Goal: Task Accomplishment & Management: Manage account settings

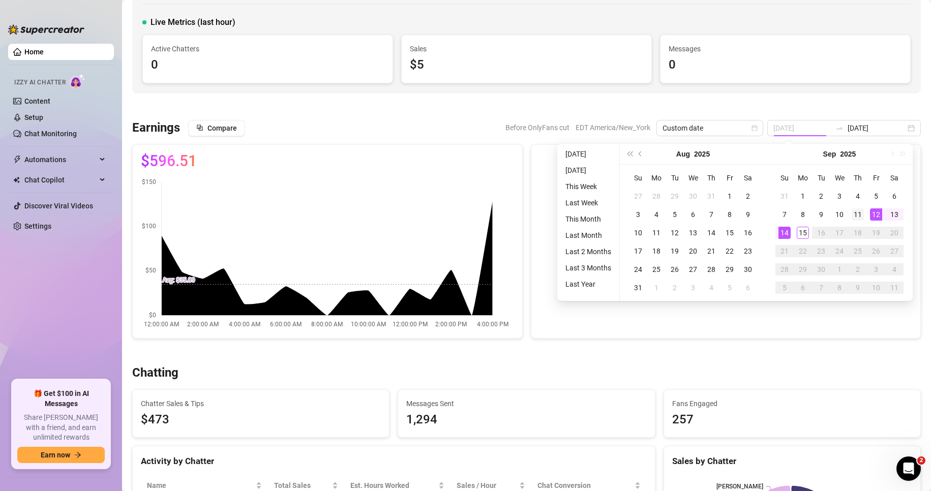
type input "[DATE]"
click at [860, 210] on div "11" at bounding box center [857, 214] width 12 height 12
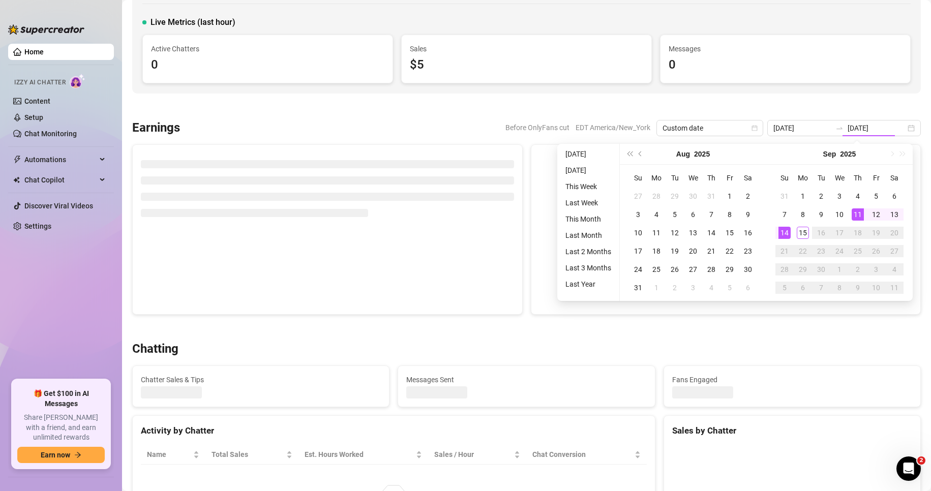
type input "[DATE]"
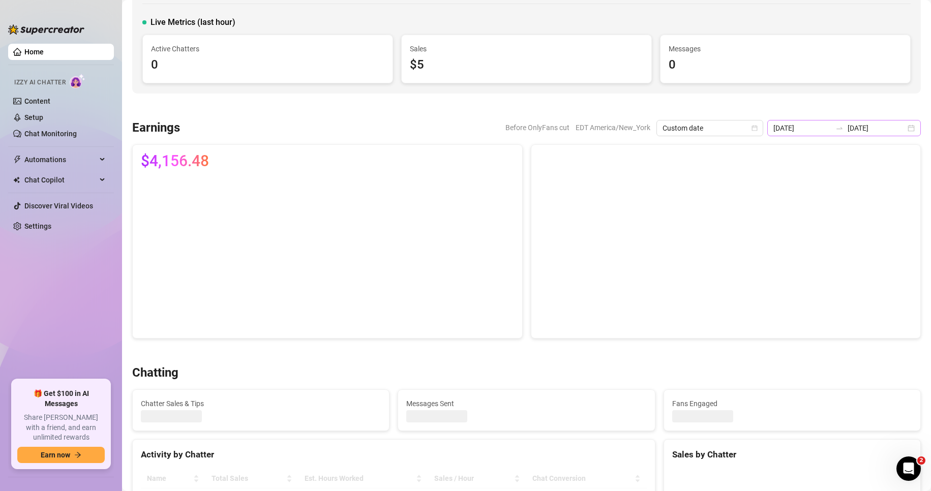
click at [903, 126] on div "[DATE] [DATE]" at bounding box center [844, 128] width 154 height 16
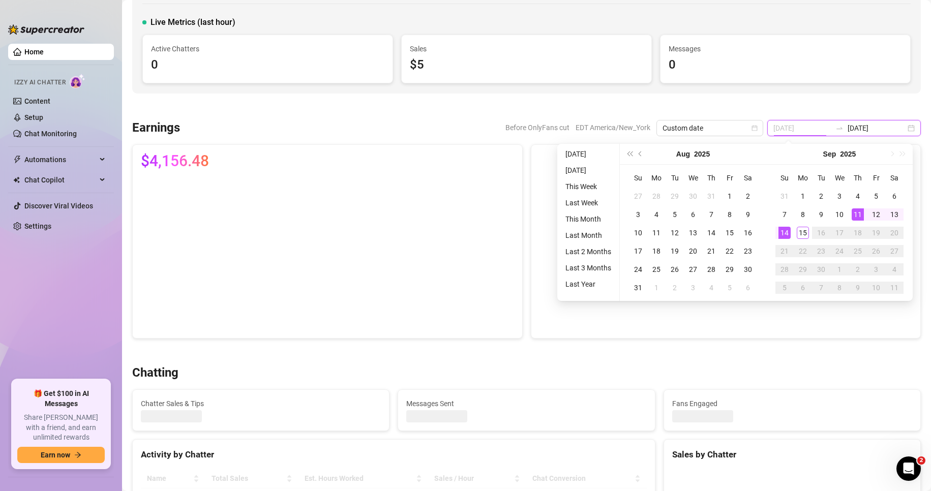
type input "[DATE]"
click at [858, 217] on div "11" at bounding box center [857, 214] width 12 height 12
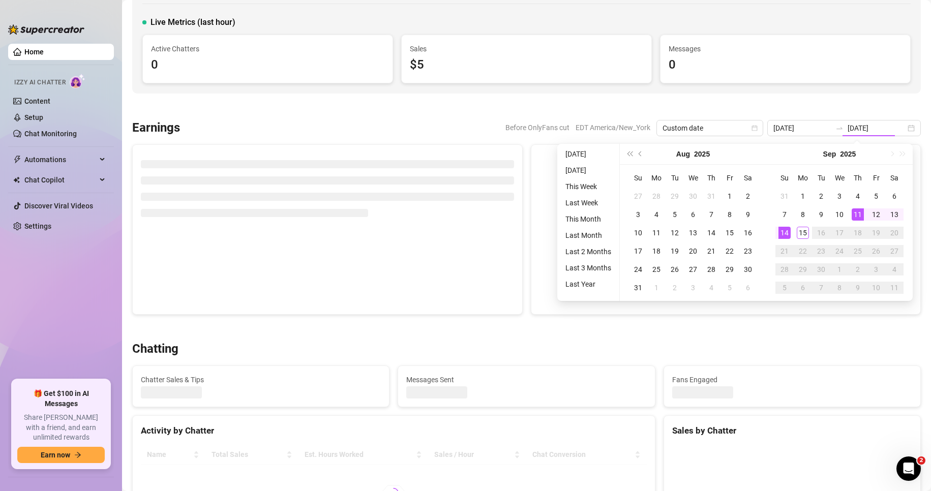
type input "[DATE]"
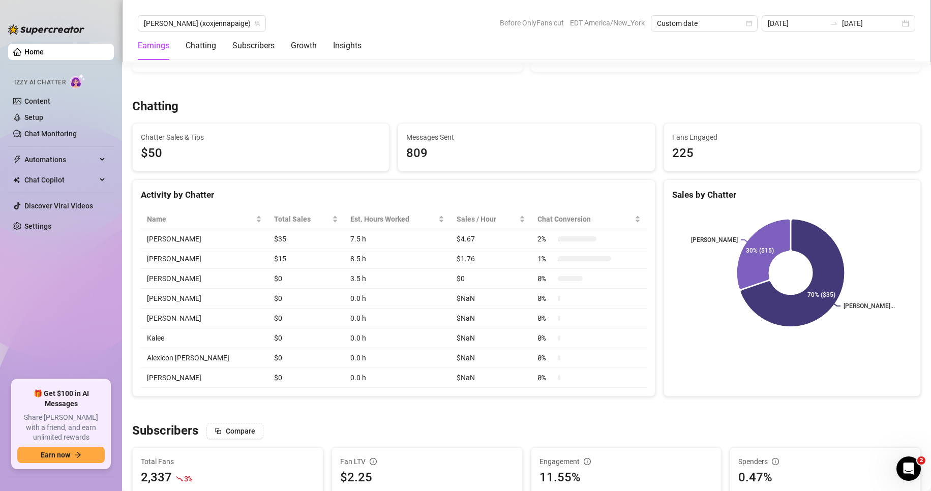
scroll to position [329, 0]
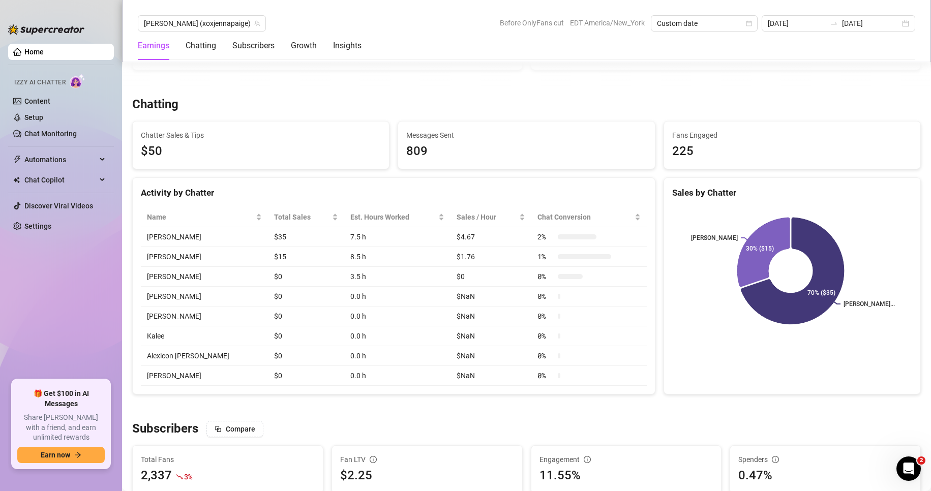
click at [681, 232] on rect at bounding box center [790, 270] width 237 height 127
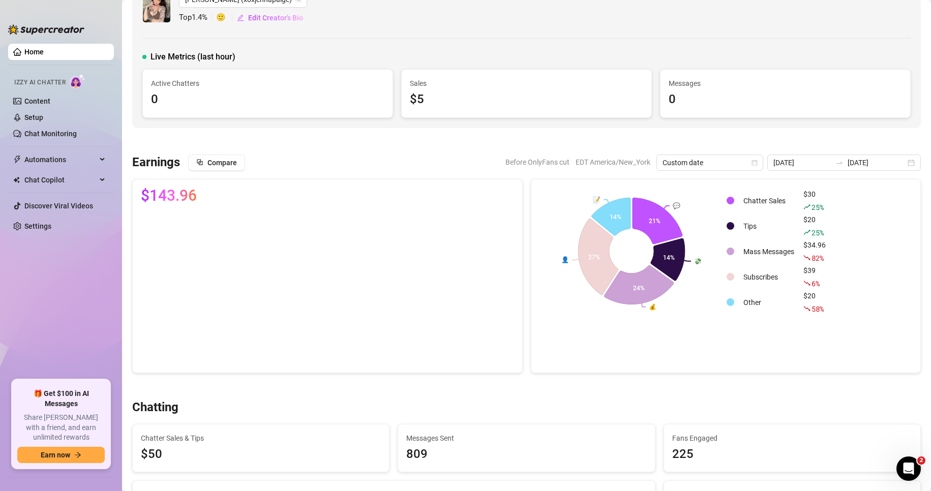
scroll to position [8, 0]
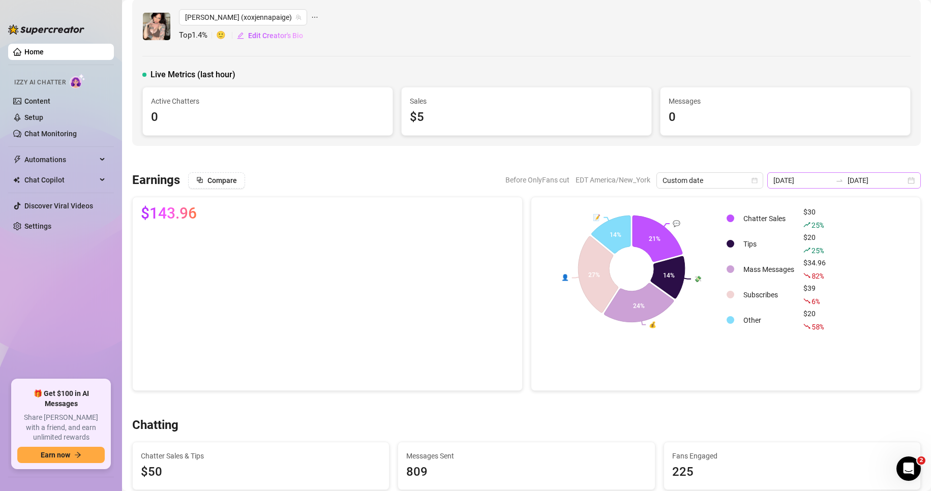
click at [900, 179] on div "[DATE] [DATE]" at bounding box center [844, 180] width 154 height 16
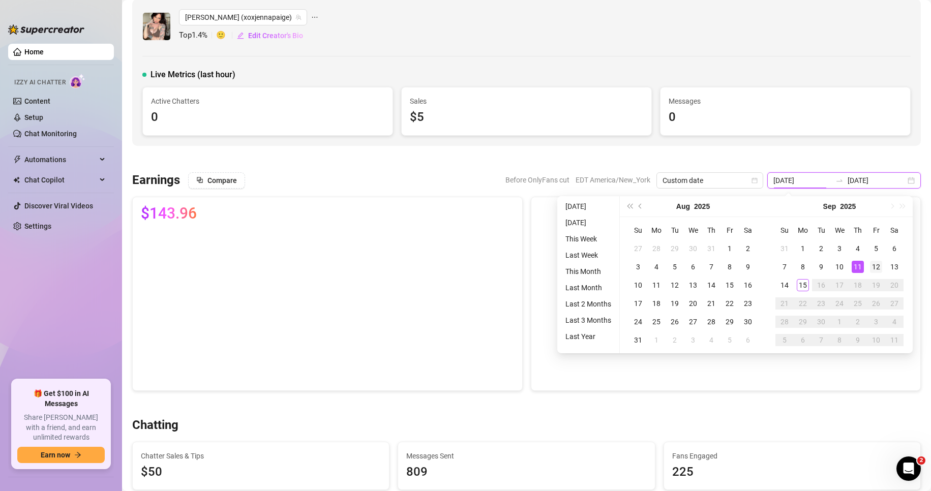
type input "[DATE]"
click at [875, 266] on div "12" at bounding box center [876, 267] width 12 height 12
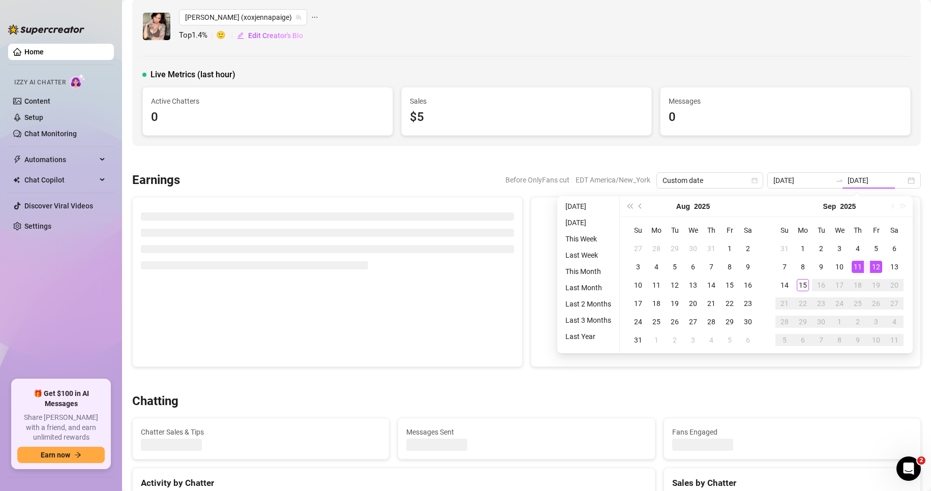
type input "[DATE]"
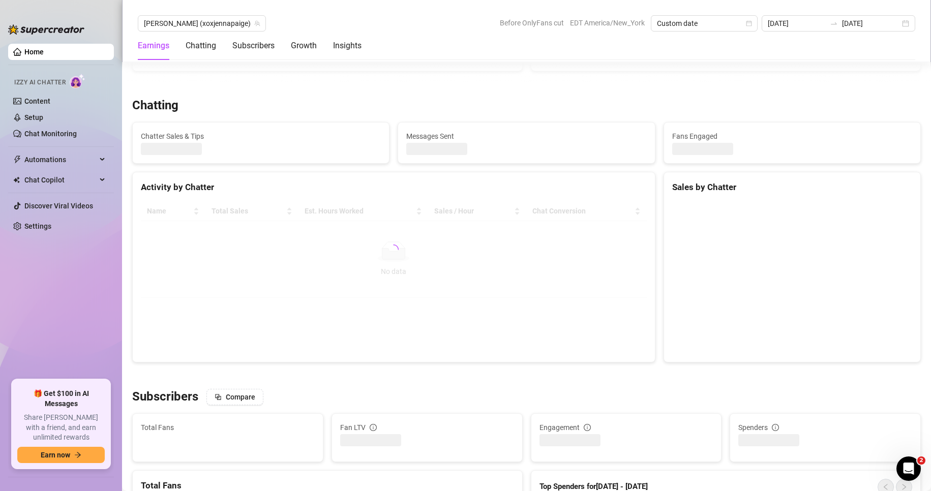
scroll to position [360, 0]
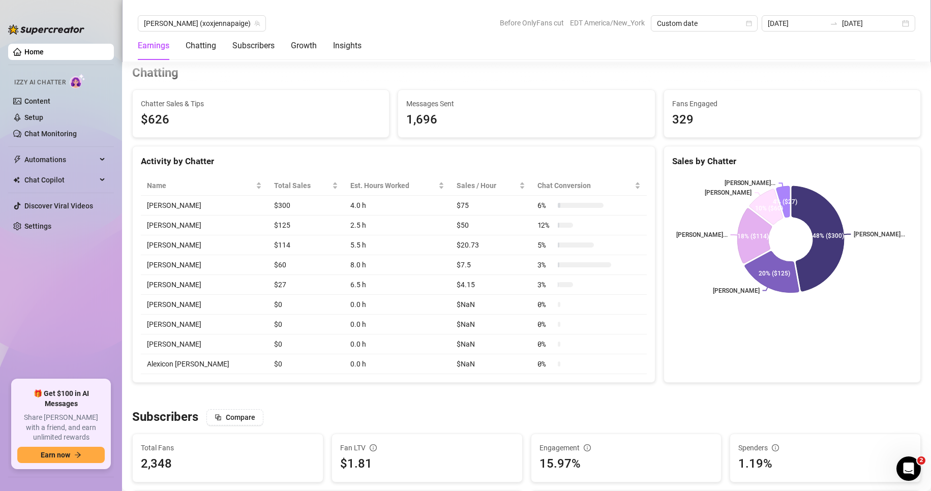
click at [646, 69] on div "Chatting" at bounding box center [526, 73] width 788 height 16
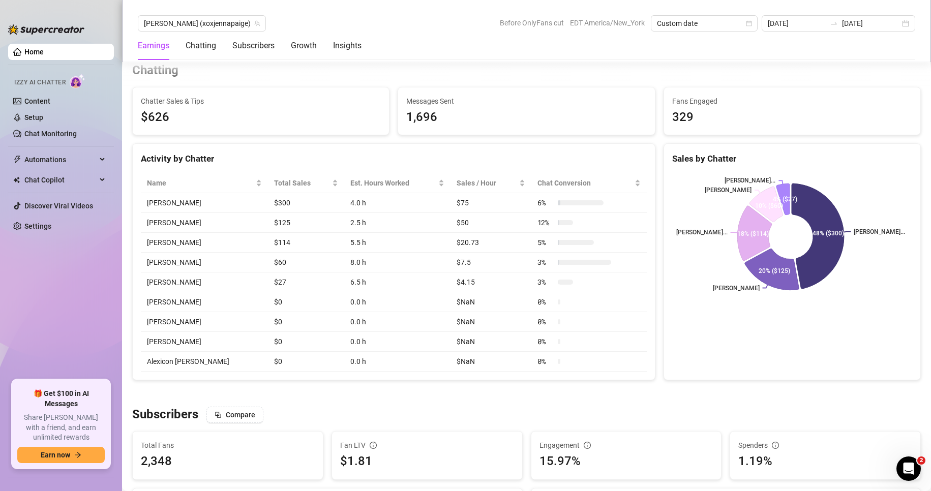
scroll to position [365, 0]
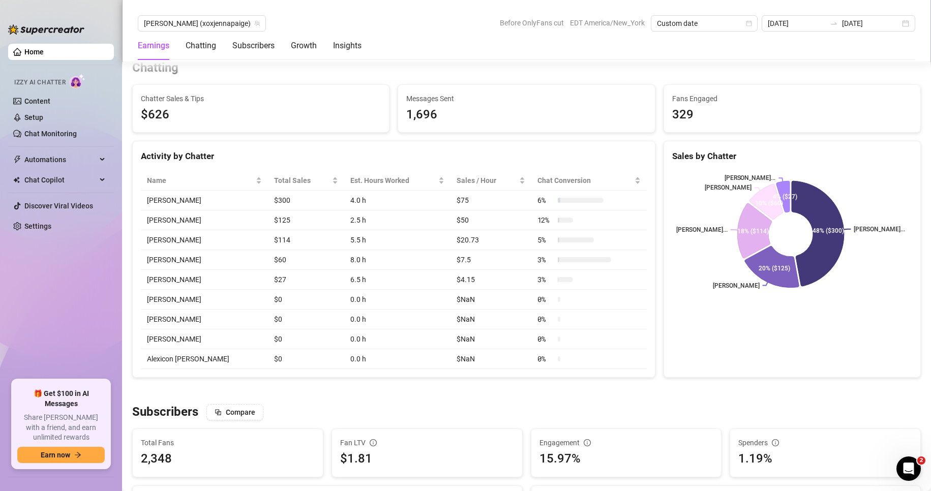
click at [691, 75] on div "Chatting" at bounding box center [526, 68] width 788 height 16
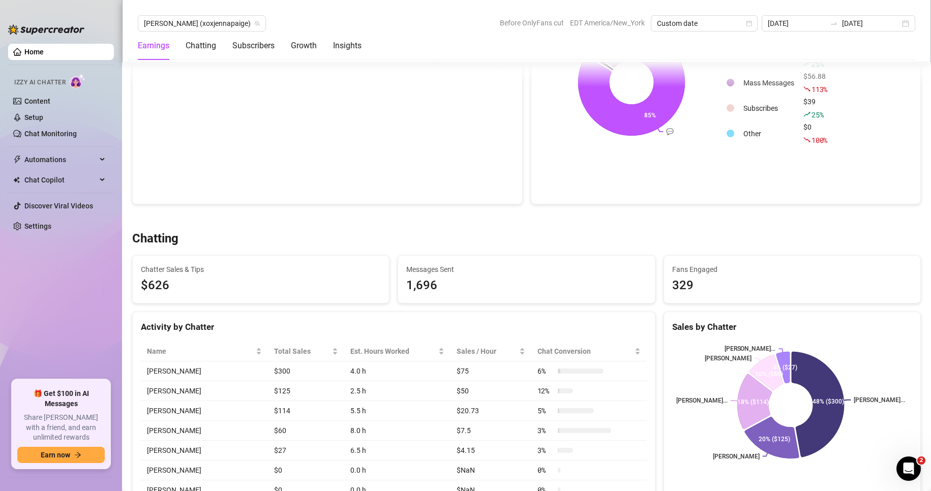
scroll to position [166, 0]
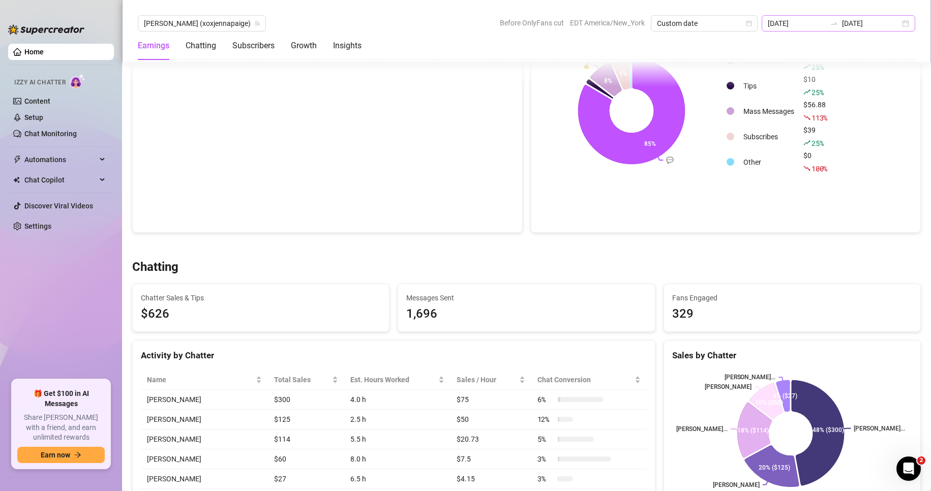
click at [904, 22] on div "[DATE] [DATE]" at bounding box center [838, 23] width 154 height 16
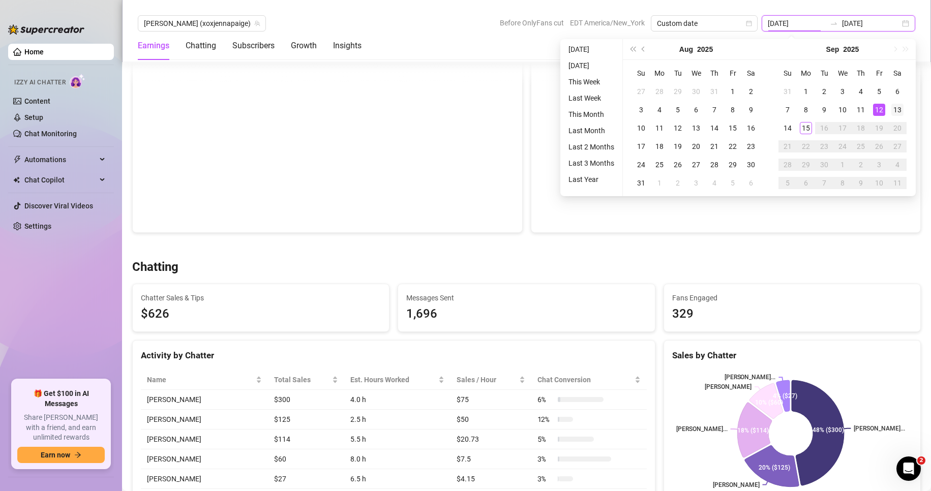
type input "[DATE]"
click at [896, 111] on div "13" at bounding box center [897, 110] width 12 height 12
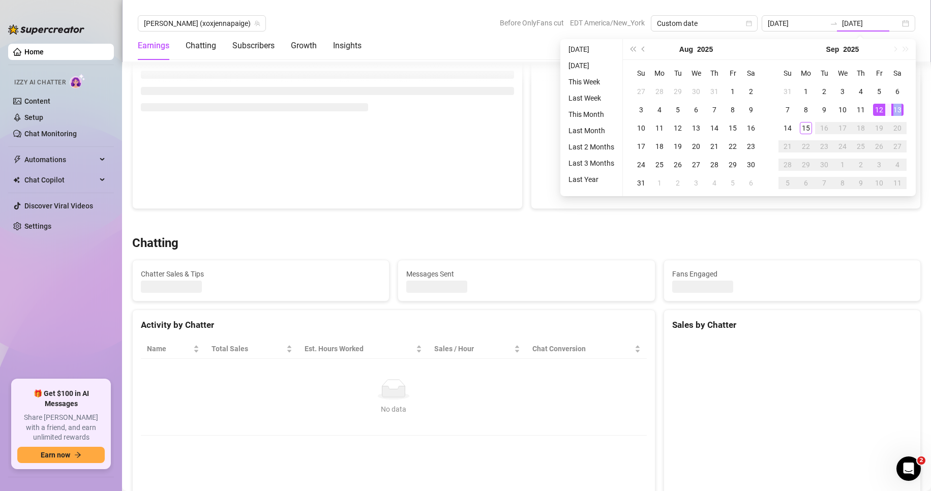
type input "[DATE]"
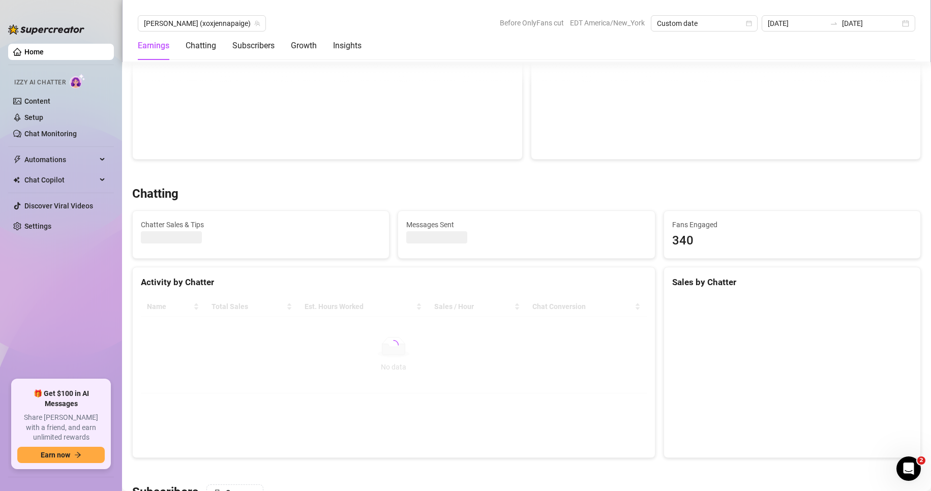
scroll to position [239, 0]
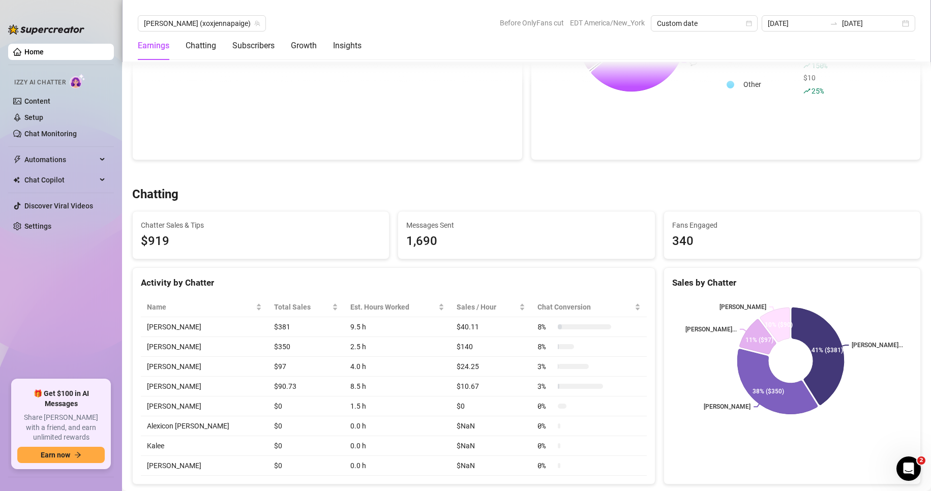
click at [624, 199] on div "Chatting" at bounding box center [526, 195] width 788 height 16
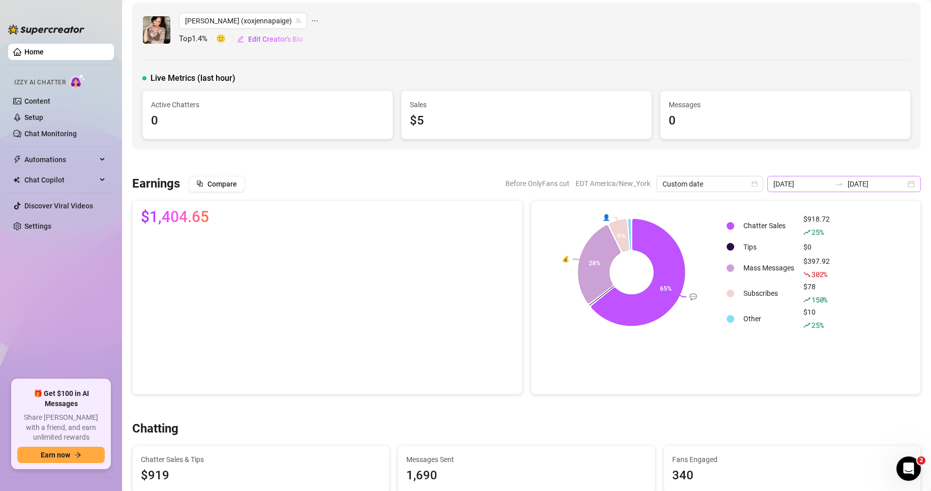
scroll to position [0, 0]
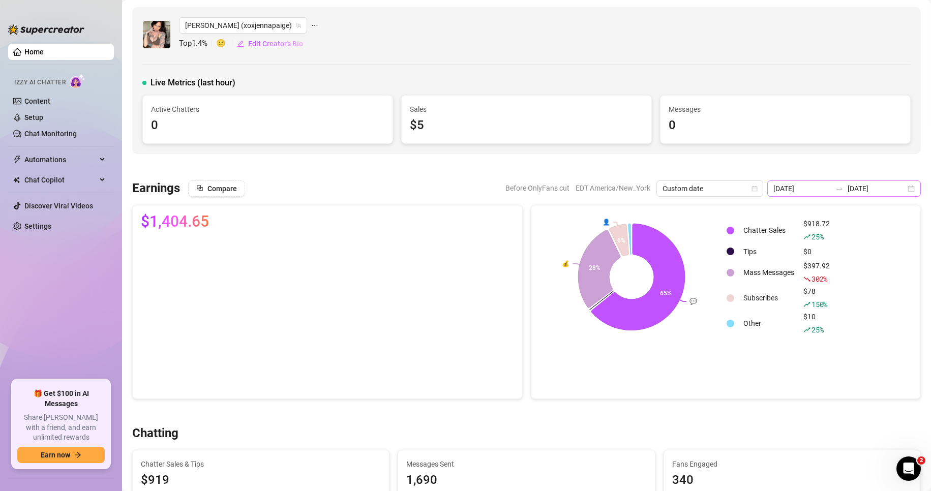
click at [905, 191] on div "[DATE] [DATE]" at bounding box center [844, 188] width 154 height 16
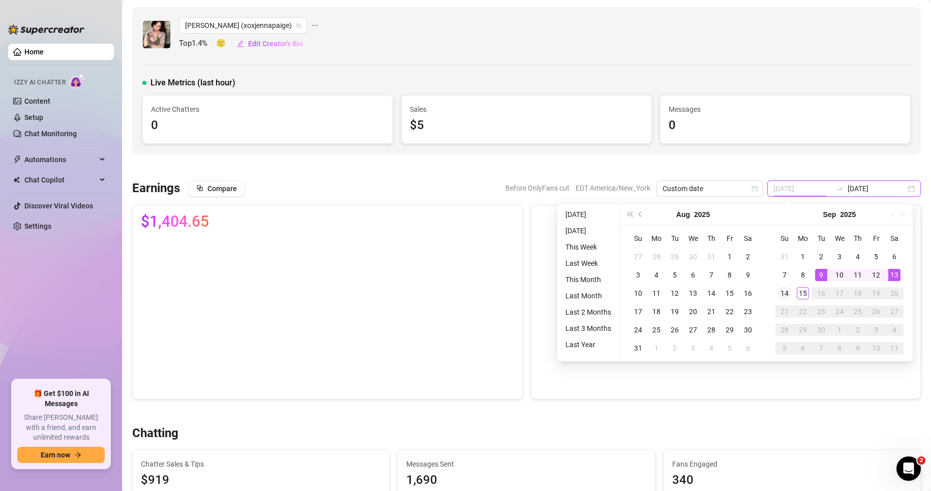
type input "[DATE]"
click at [785, 295] on div "14" at bounding box center [784, 293] width 12 height 12
type input "[DATE]"
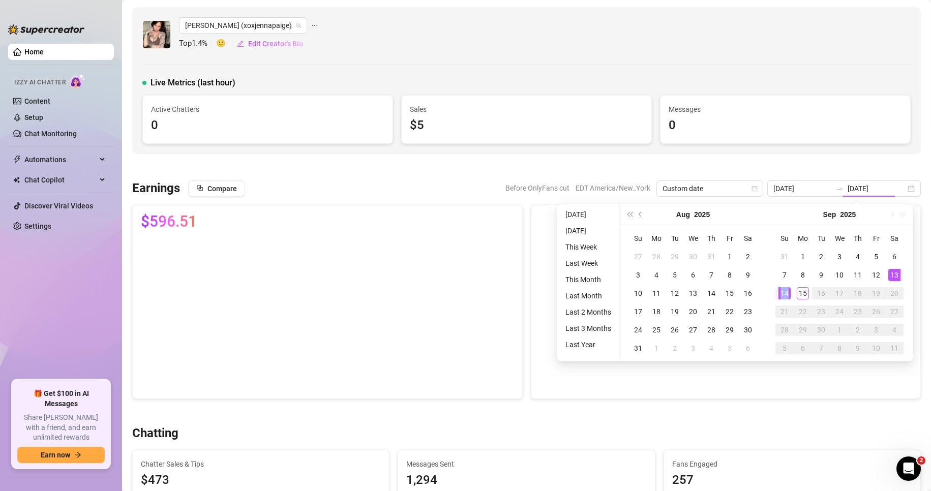
type input "[DATE]"
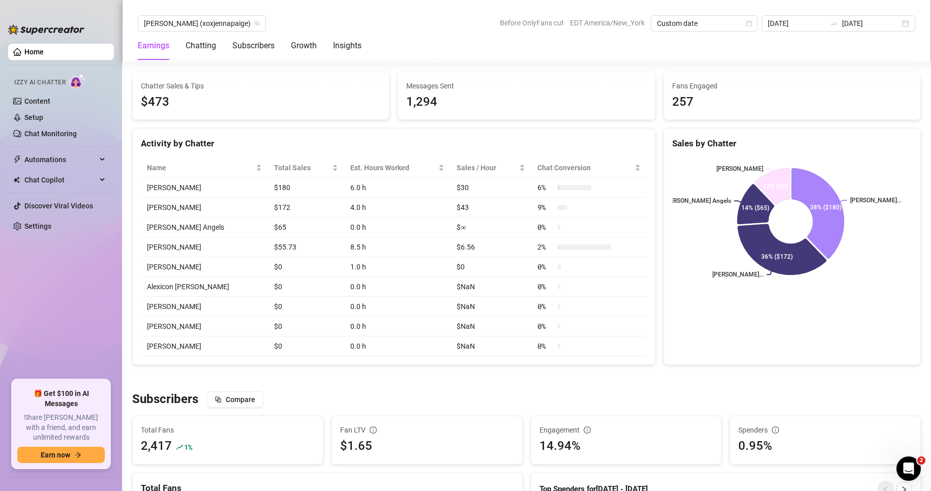
scroll to position [379, 0]
click at [710, 40] on div "Earnings Chatting Subscribers Growth Insights" at bounding box center [526, 46] width 777 height 28
click at [901, 22] on div "[DATE] [DATE]" at bounding box center [838, 23] width 154 height 16
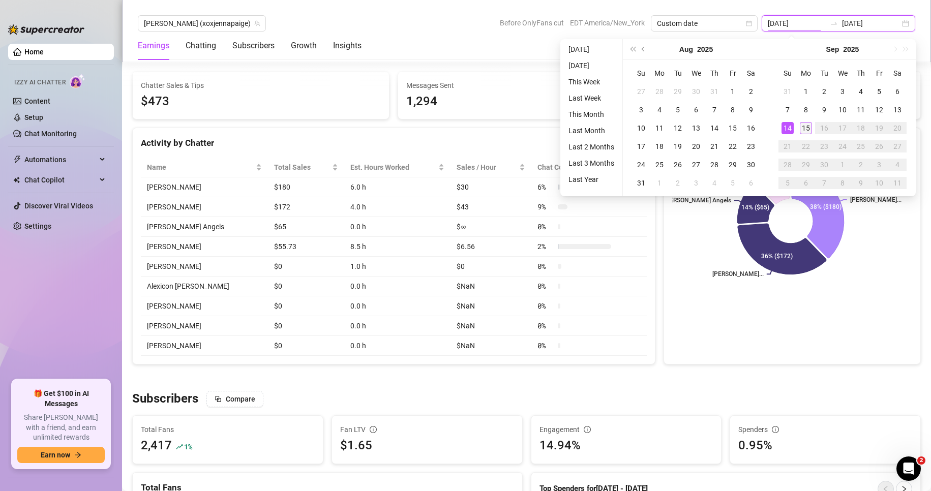
type input "[DATE]"
click at [804, 131] on div "15" at bounding box center [806, 128] width 12 height 12
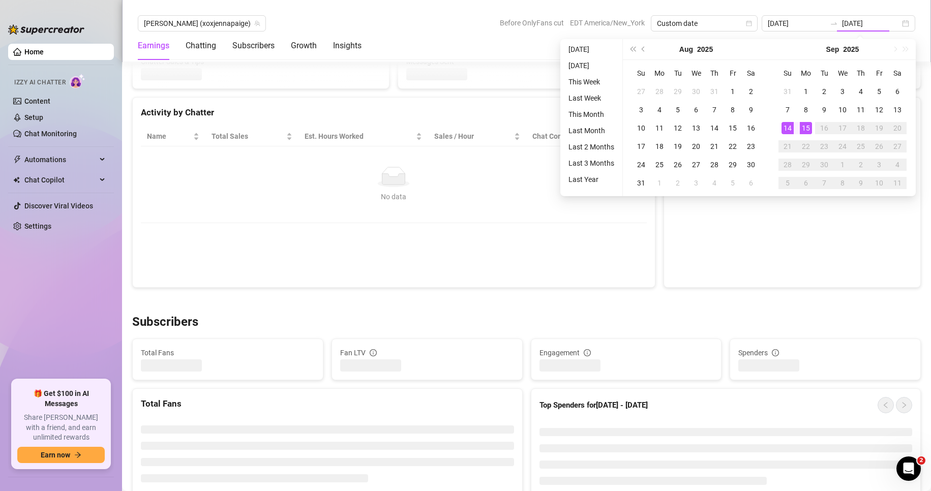
type input "[DATE]"
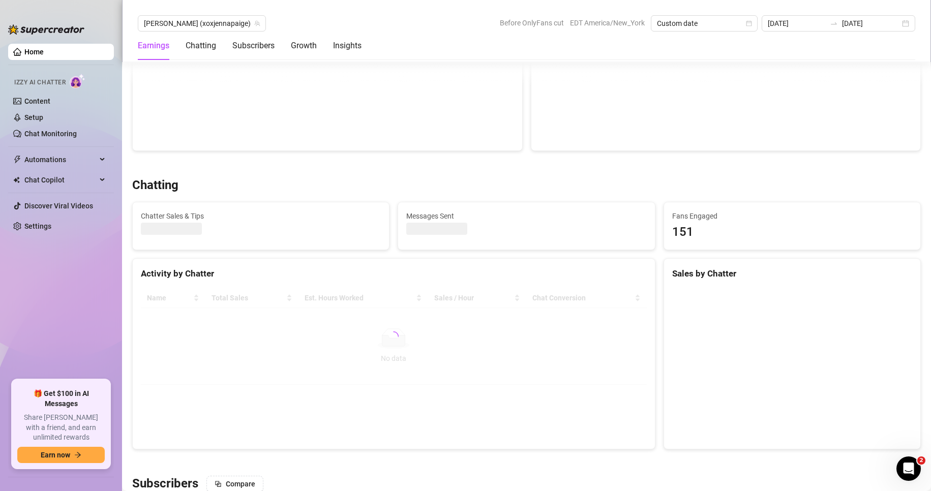
scroll to position [247, 0]
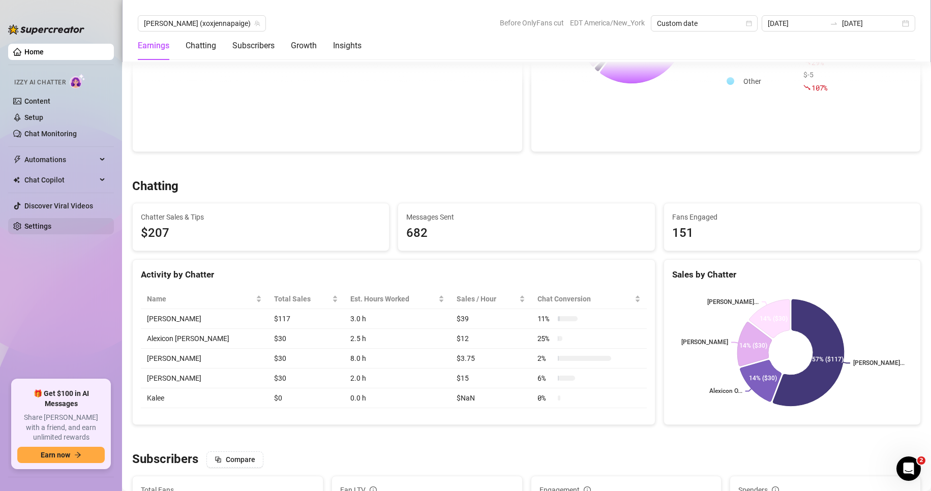
click at [51, 227] on link "Settings" at bounding box center [37, 226] width 27 height 8
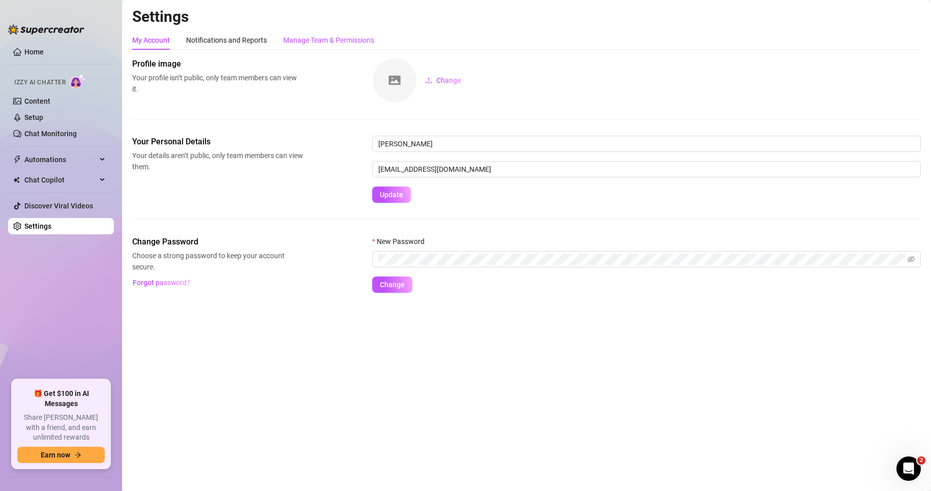
click at [317, 35] on div "Manage Team & Permissions" at bounding box center [328, 40] width 91 height 11
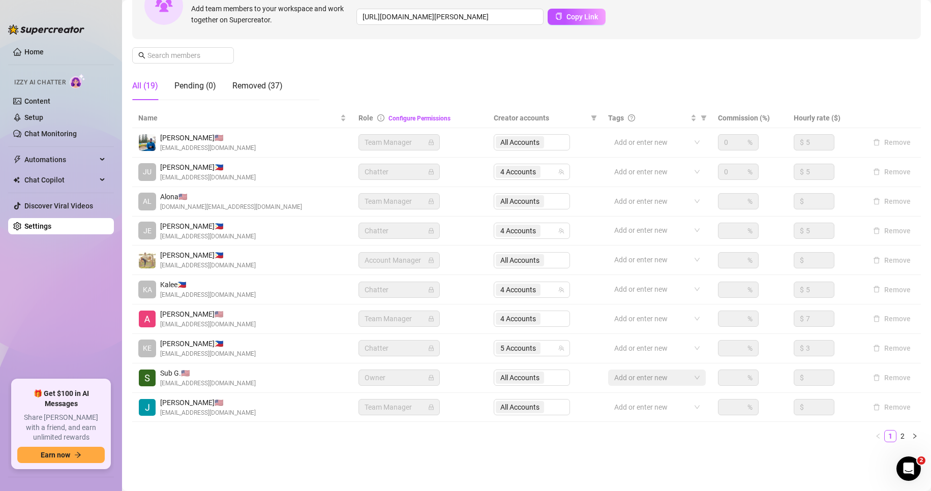
scroll to position [121, 0]
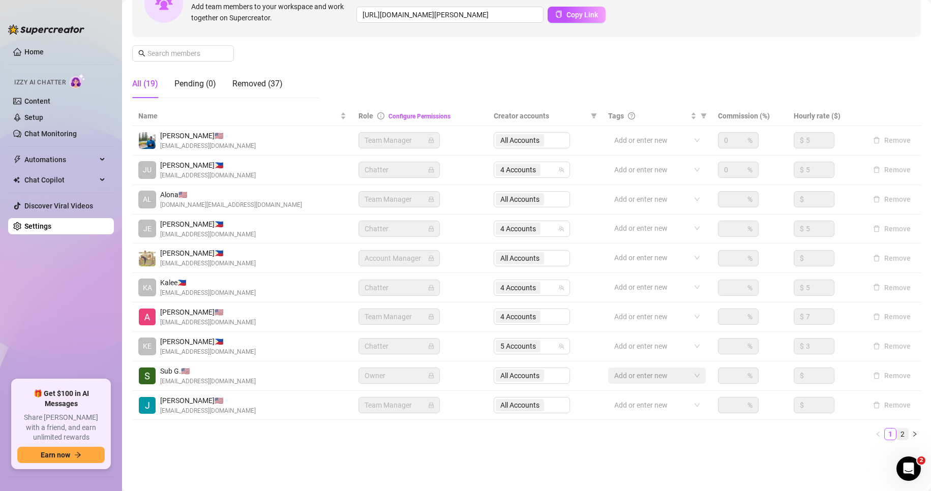
click at [897, 434] on link "2" at bounding box center [902, 434] width 11 height 11
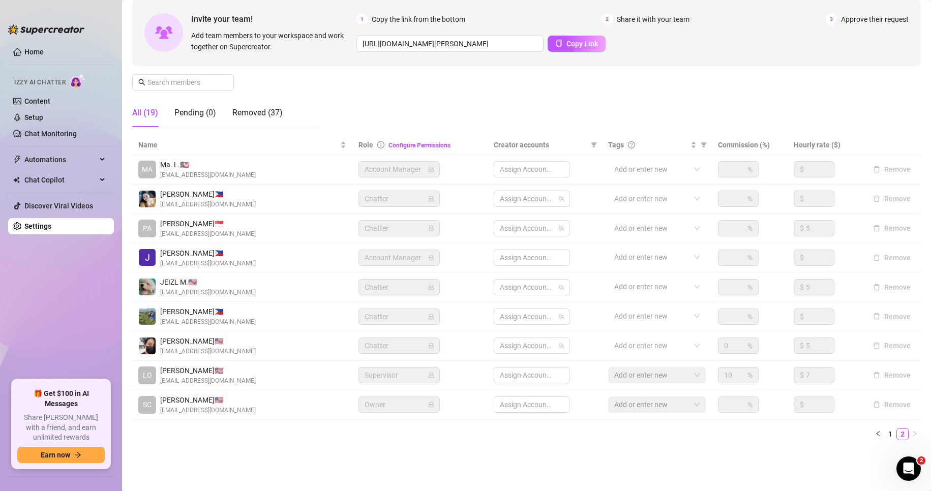
scroll to position [93, 0]
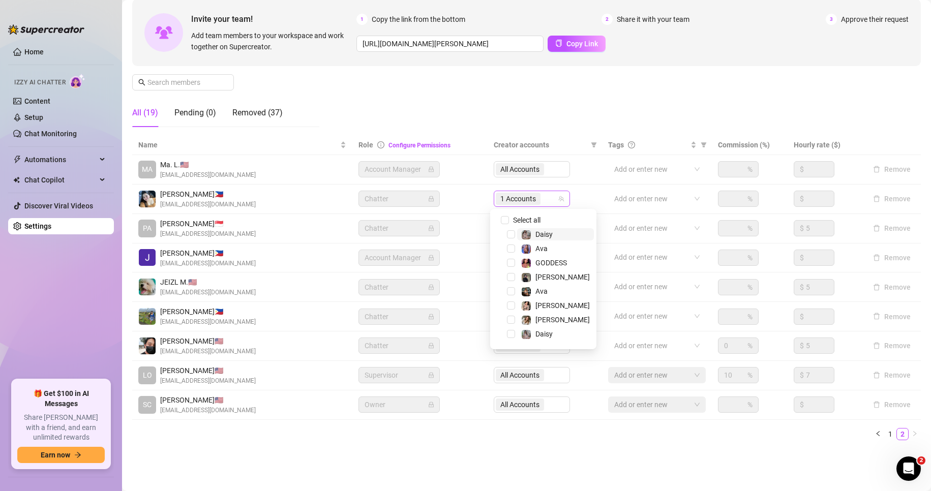
click at [523, 196] on span "1 Accounts" at bounding box center [518, 198] width 36 height 11
click at [507, 322] on span "Select tree node" at bounding box center [511, 322] width 8 height 8
click at [511, 281] on span "Select tree node" at bounding box center [511, 279] width 8 height 8
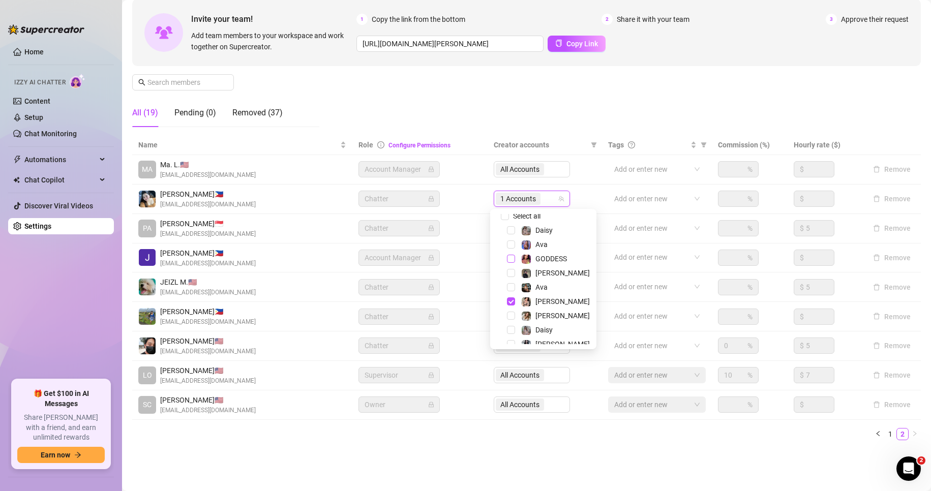
click at [510, 259] on span "Select tree node" at bounding box center [511, 259] width 8 height 8
click at [451, 439] on ul "1 2" at bounding box center [526, 434] width 788 height 12
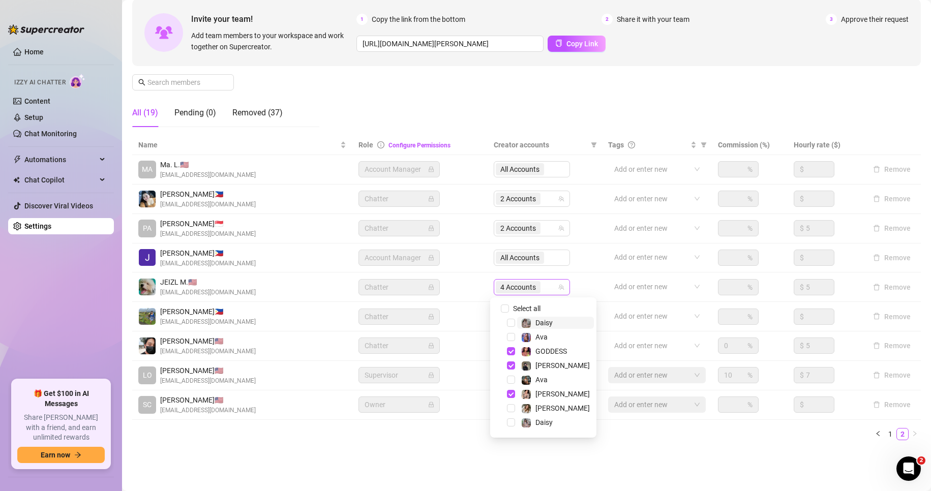
click at [515, 285] on span "4 Accounts" at bounding box center [518, 287] width 36 height 11
click at [511, 351] on span "Select tree node" at bounding box center [511, 351] width 8 height 8
click at [510, 370] on span "Select tree node" at bounding box center [511, 367] width 8 height 8
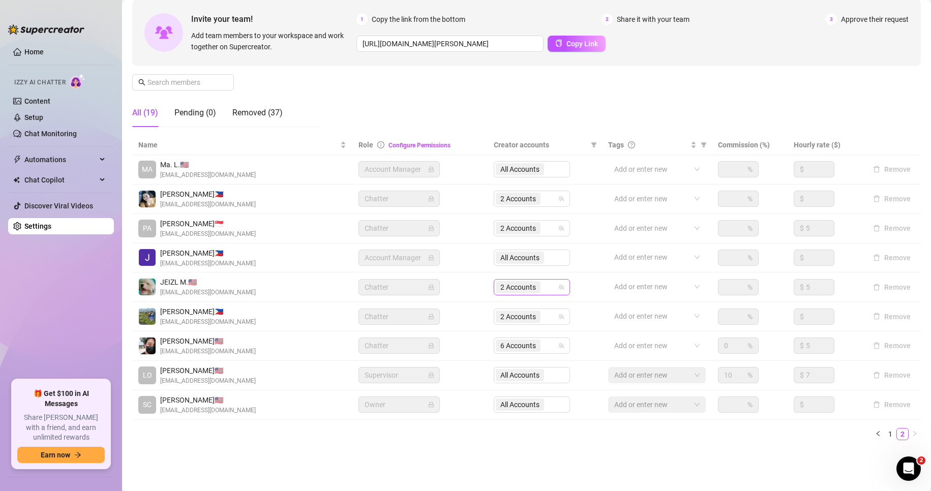
scroll to position [14, 0]
click at [516, 288] on span "2 Accounts" at bounding box center [518, 287] width 36 height 11
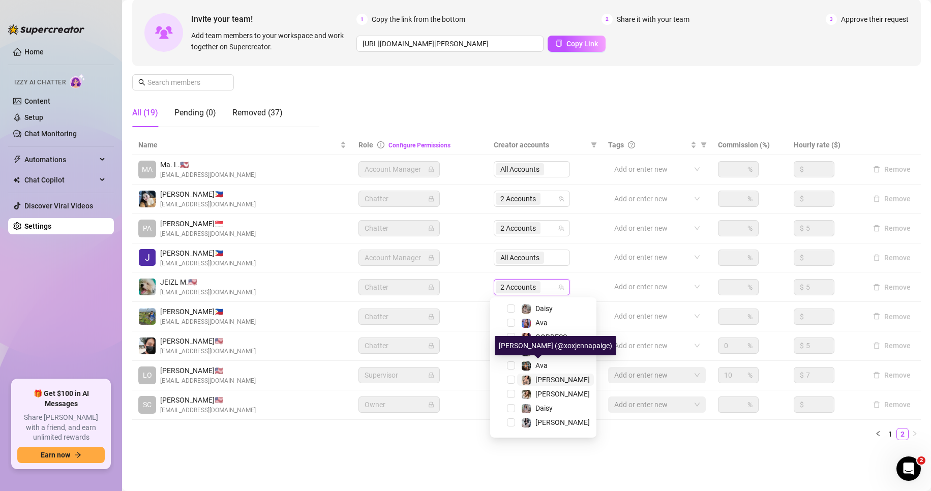
scroll to position [26, 0]
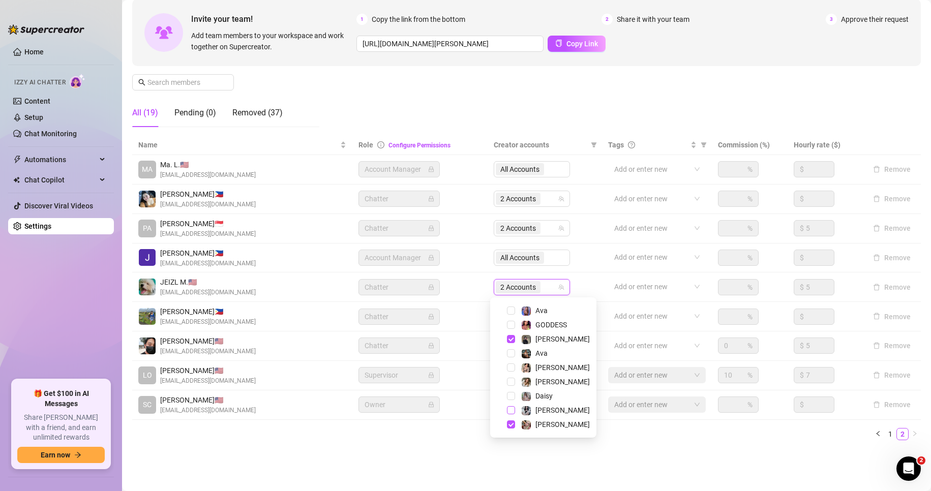
click at [511, 411] on span "Select tree node" at bounding box center [511, 410] width 8 height 8
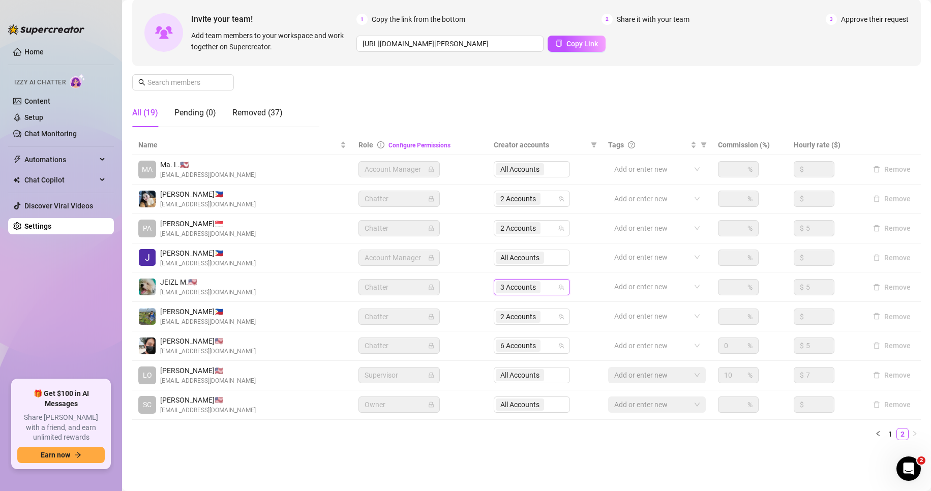
click at [446, 429] on ul "1 2" at bounding box center [526, 434] width 788 height 12
click at [884, 431] on link "1" at bounding box center [889, 434] width 11 height 11
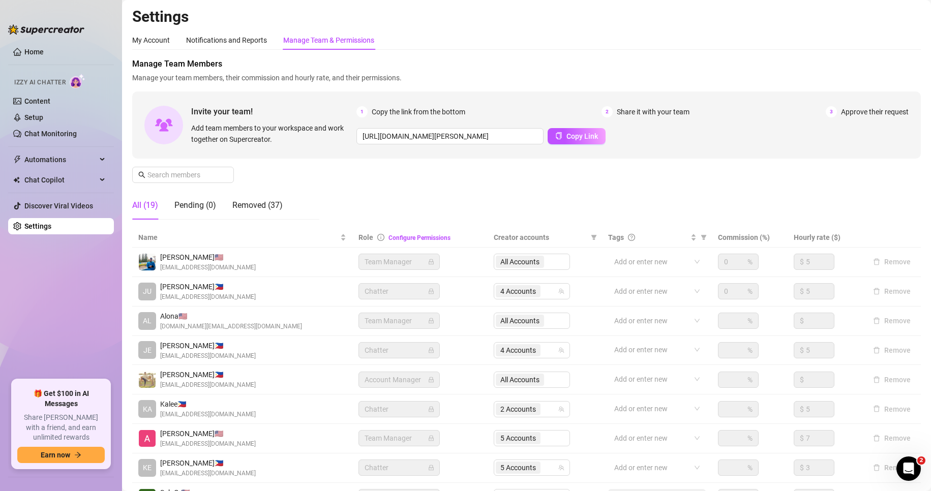
scroll to position [121, 0]
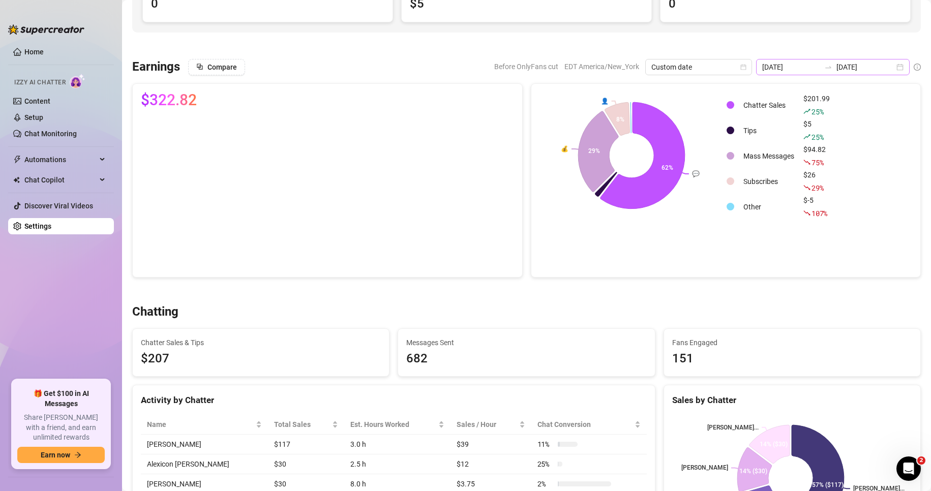
click at [895, 68] on div "[DATE] [DATE]" at bounding box center [833, 67] width 154 height 16
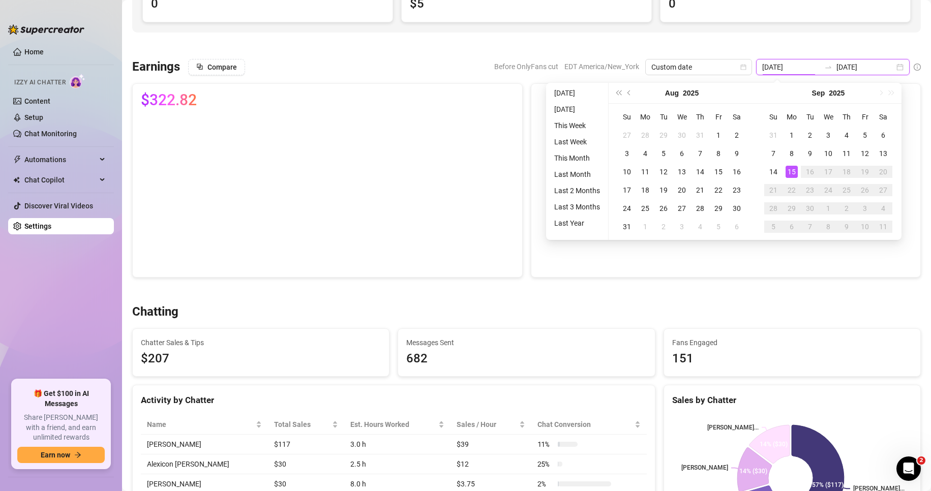
type input "[DATE]"
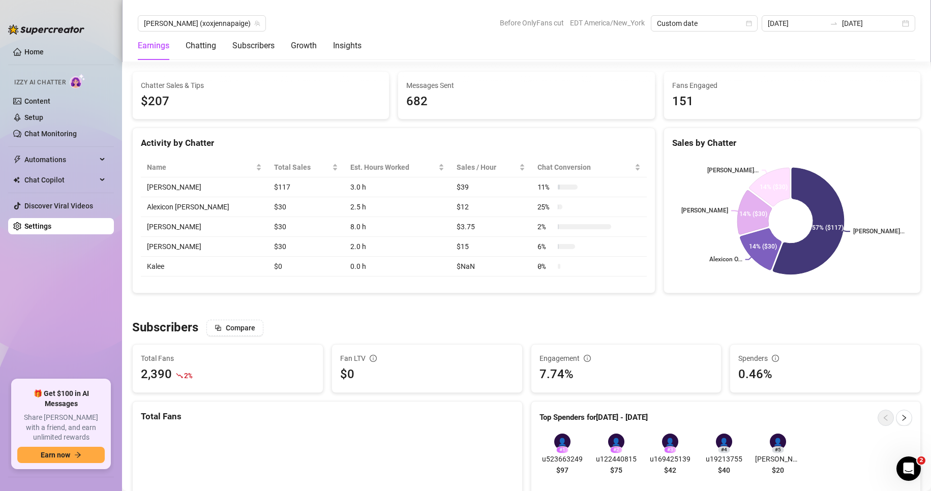
scroll to position [390, 0]
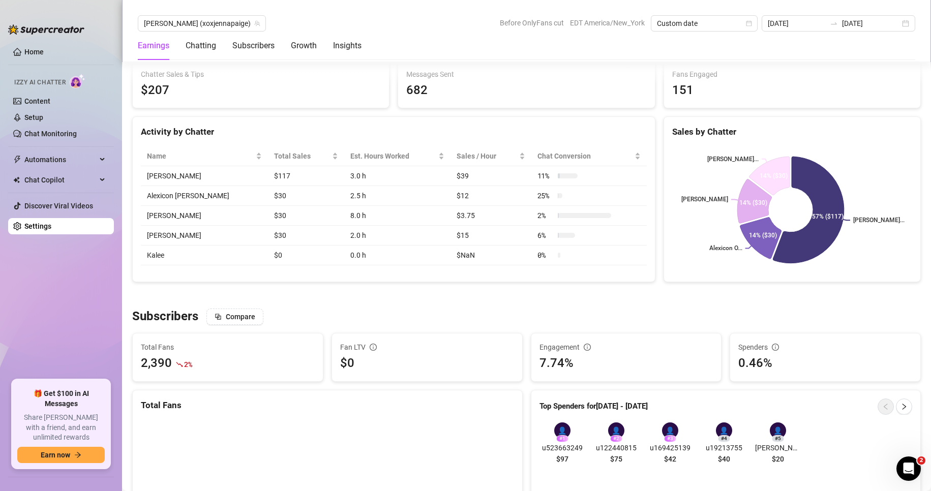
click at [51, 225] on link "Settings" at bounding box center [37, 226] width 27 height 8
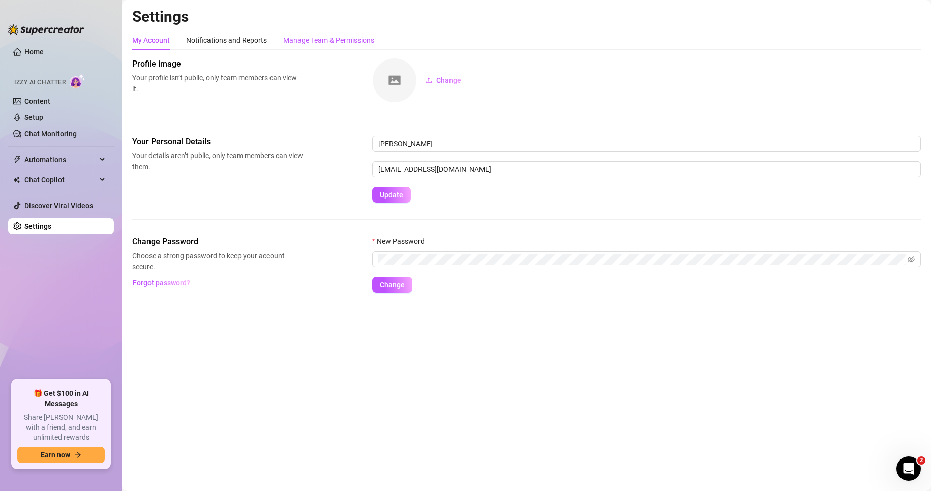
click at [351, 36] on div "Manage Team & Permissions" at bounding box center [328, 40] width 91 height 11
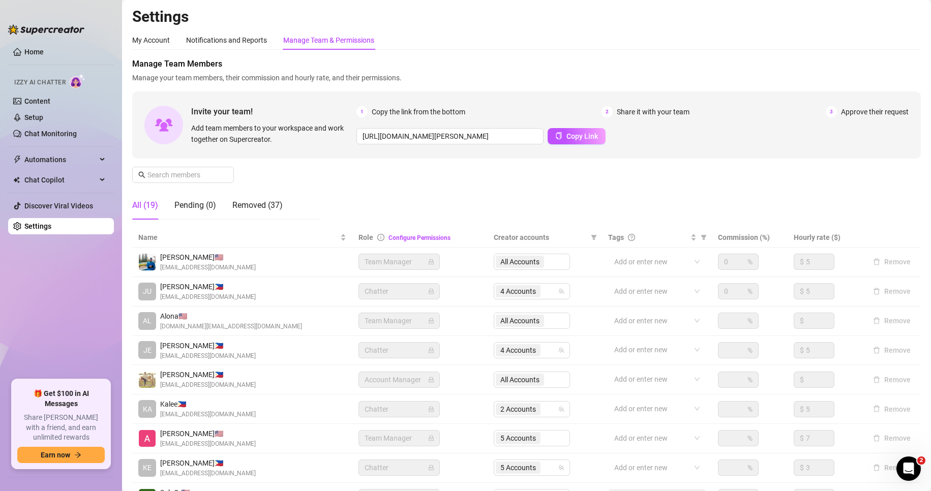
scroll to position [121, 0]
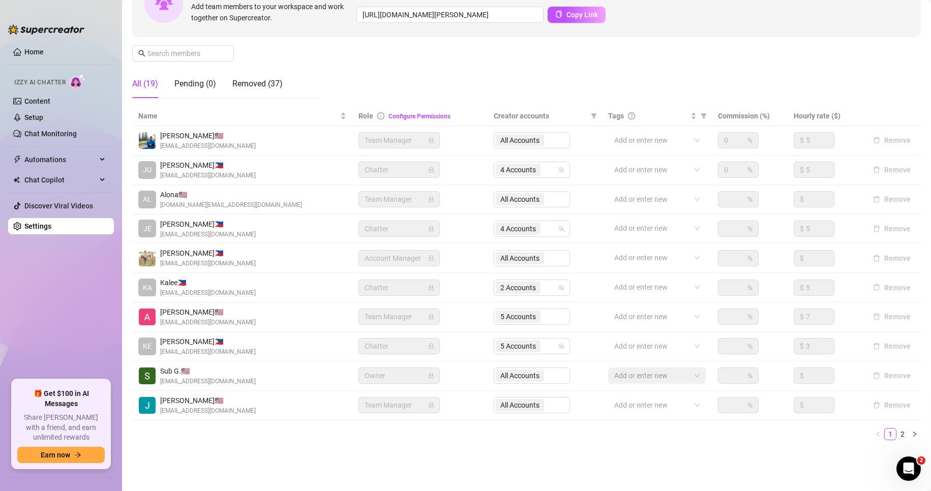
click at [922, 440] on main "Settings My Account Notifications and Reports Manage Team & Permissions Profile…" at bounding box center [526, 185] width 809 height 613
click at [897, 430] on link "2" at bounding box center [902, 434] width 11 height 11
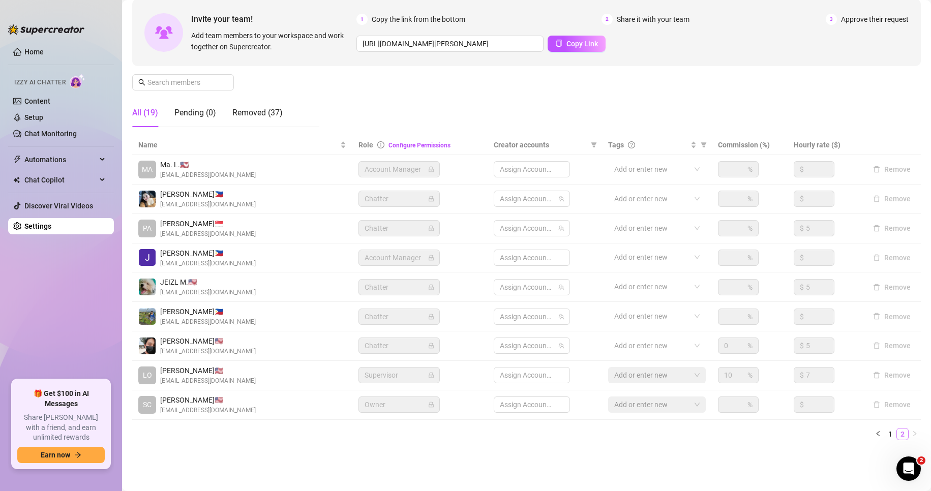
scroll to position [93, 0]
click at [513, 313] on span "2 Accounts" at bounding box center [518, 316] width 36 height 11
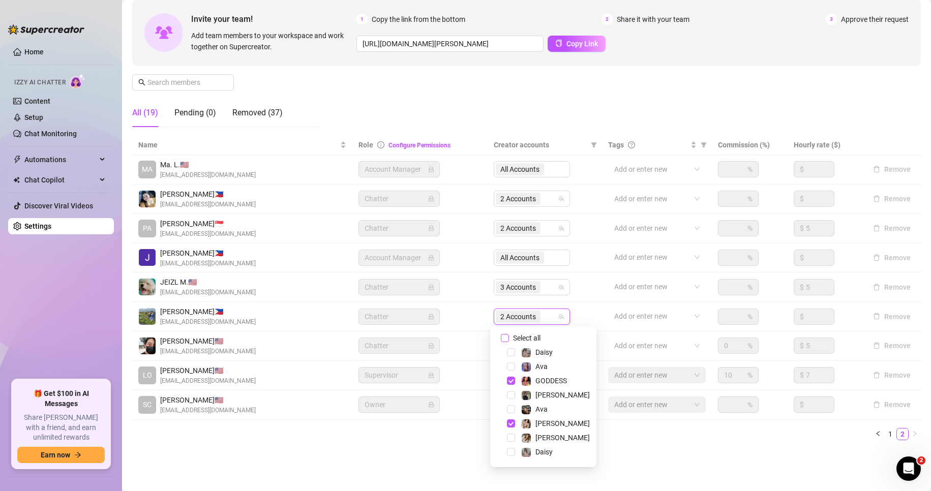
click at [509, 339] on span "Select all" at bounding box center [527, 337] width 36 height 11
click at [509, 339] on input "Select all" at bounding box center [505, 338] width 8 height 8
click at [509, 339] on span "Select all" at bounding box center [527, 337] width 36 height 11
click at [509, 339] on input "Select all" at bounding box center [505, 338] width 8 height 8
checkbox input "false"
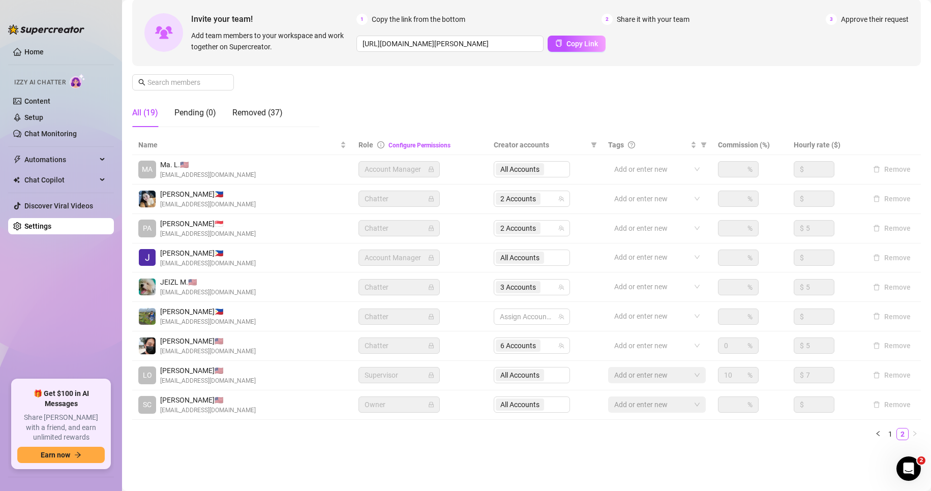
click at [403, 426] on div "Name Role Configure Permissions Creator accounts Tags Commission (%) Hourly rat…" at bounding box center [526, 287] width 788 height 305
